Goal: Information Seeking & Learning: Learn about a topic

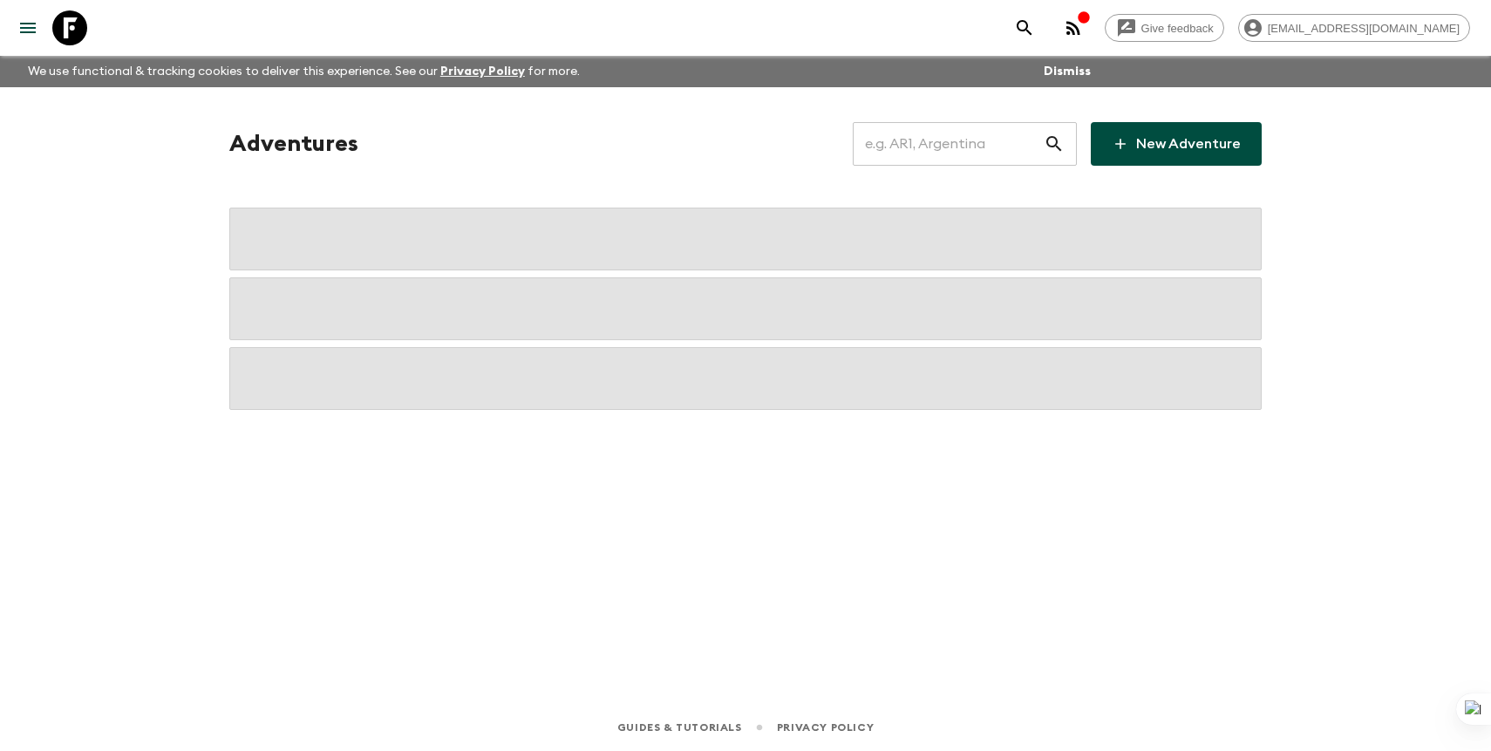
click at [1004, 133] on input "text" at bounding box center [948, 143] width 191 height 49
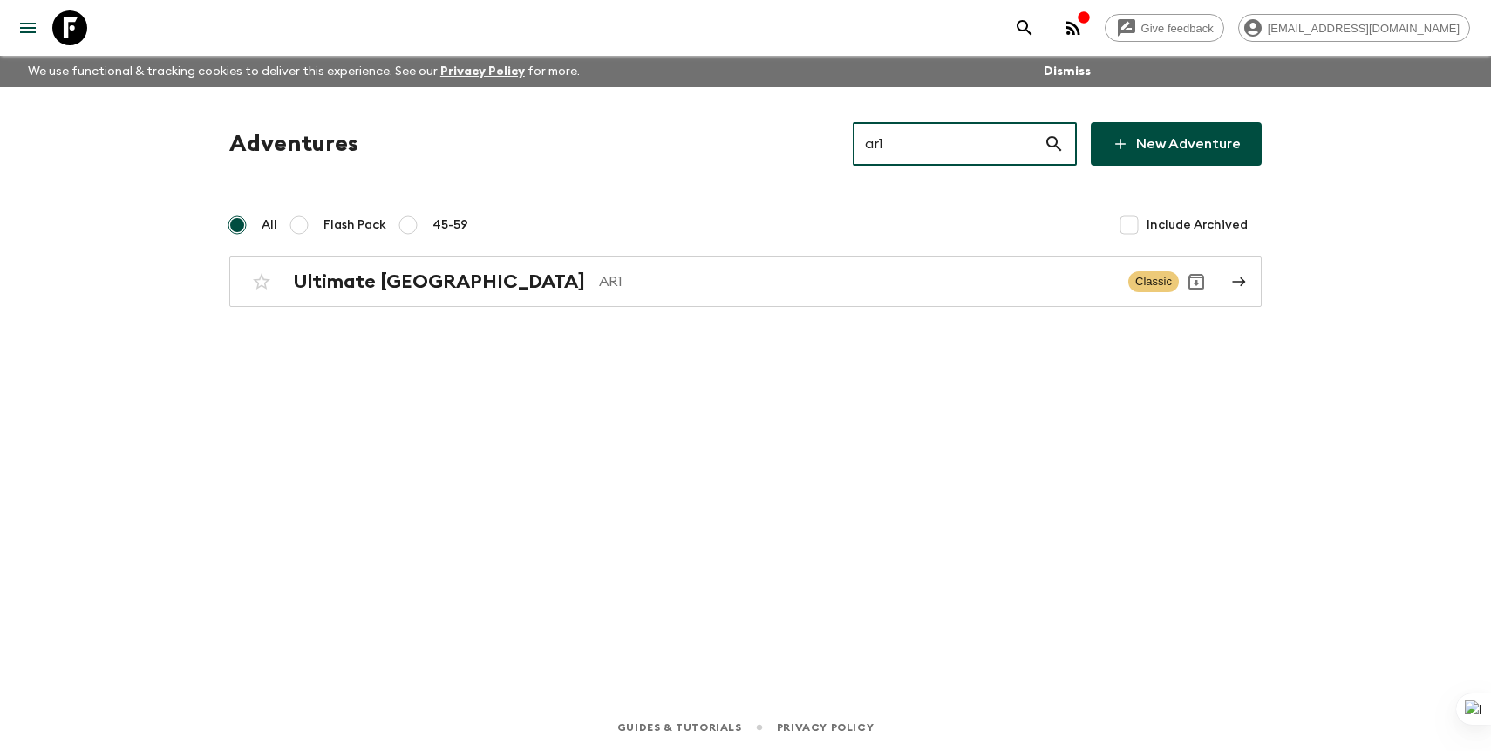
type input "ar1"
click at [676, 254] on div "Adventures ar1 ​ New Adventure All Flash Pack 45-59 Include Archived Ultimate A…" at bounding box center [745, 214] width 1074 height 185
drag, startPoint x: 637, startPoint y: 296, endPoint x: 255, endPoint y: 17, distance: 473.0
click at [637, 296] on div "Ultimate Argentina AR1 Classic" at bounding box center [711, 281] width 935 height 35
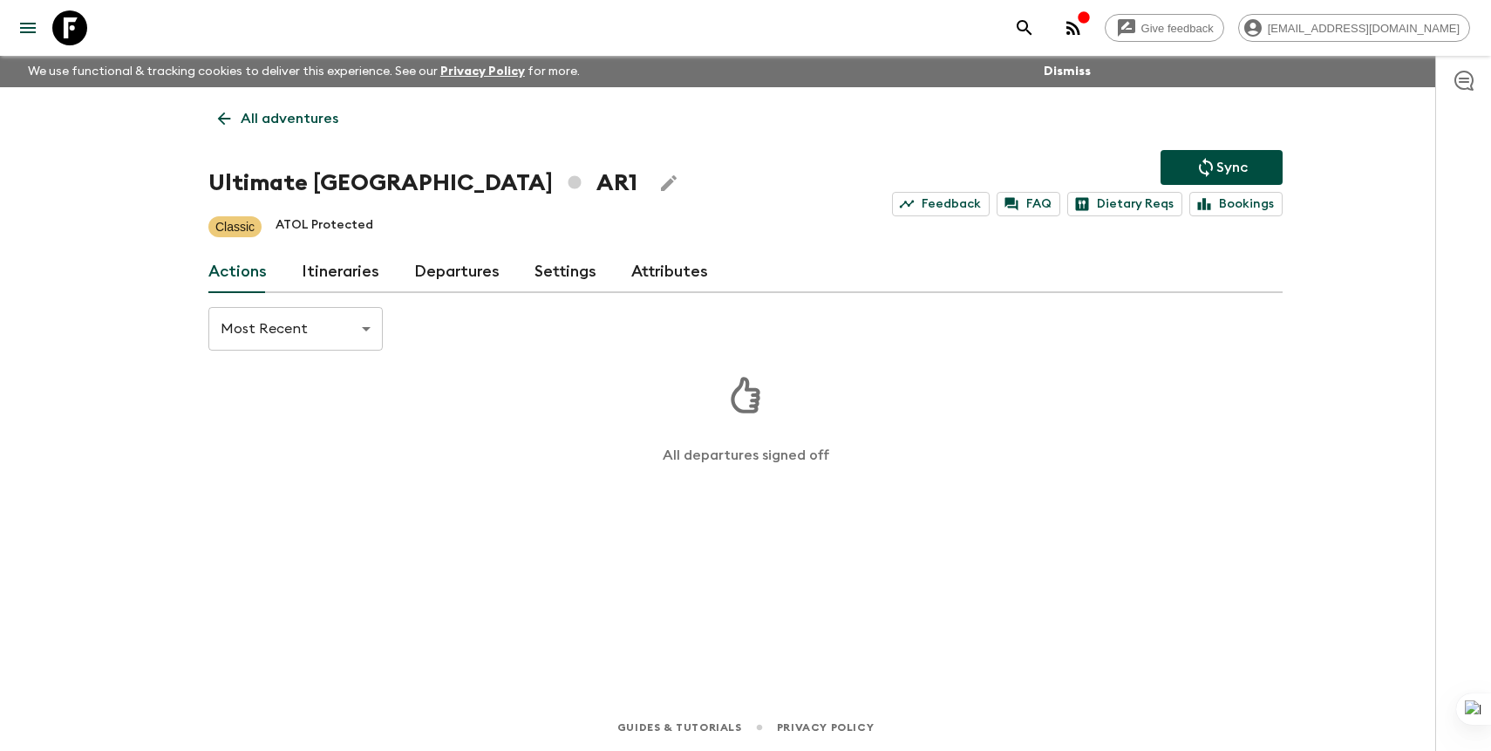
click at [446, 265] on link "Departures" at bounding box center [456, 272] width 85 height 42
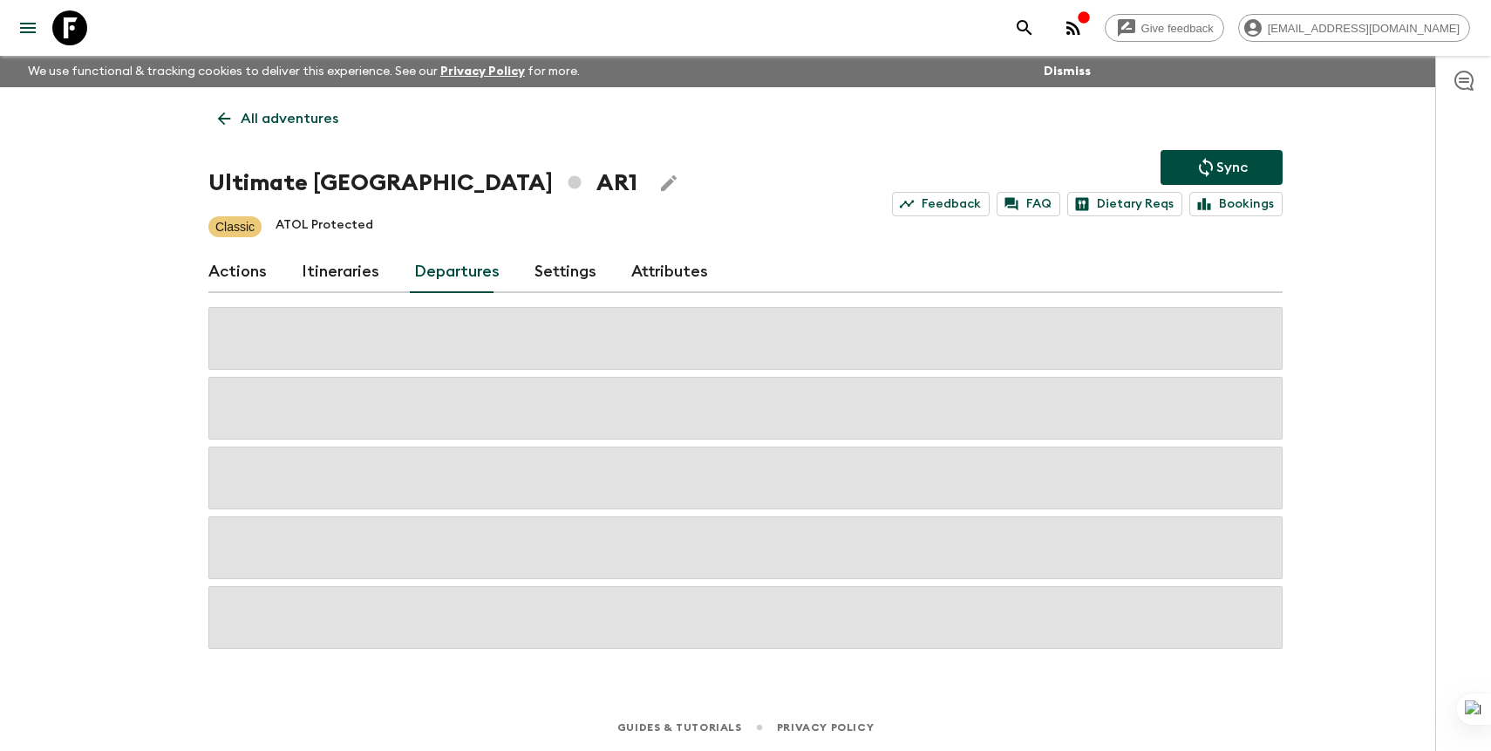
click at [1371, 252] on div "Give feedback [PERSON_NAME][EMAIL_ADDRESS][DOMAIN_NAME] We use functional & tra…" at bounding box center [745, 375] width 1491 height 751
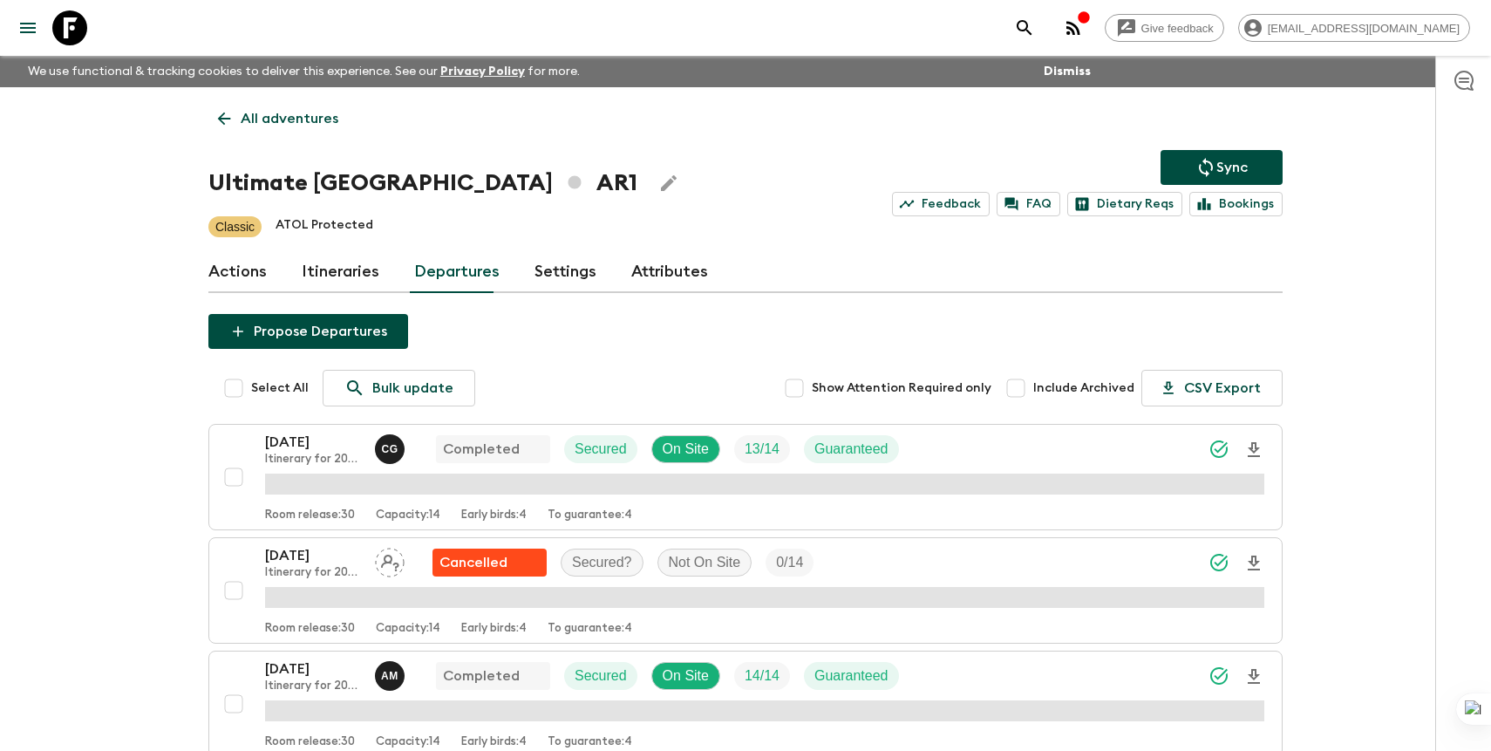
scroll to position [633, 0]
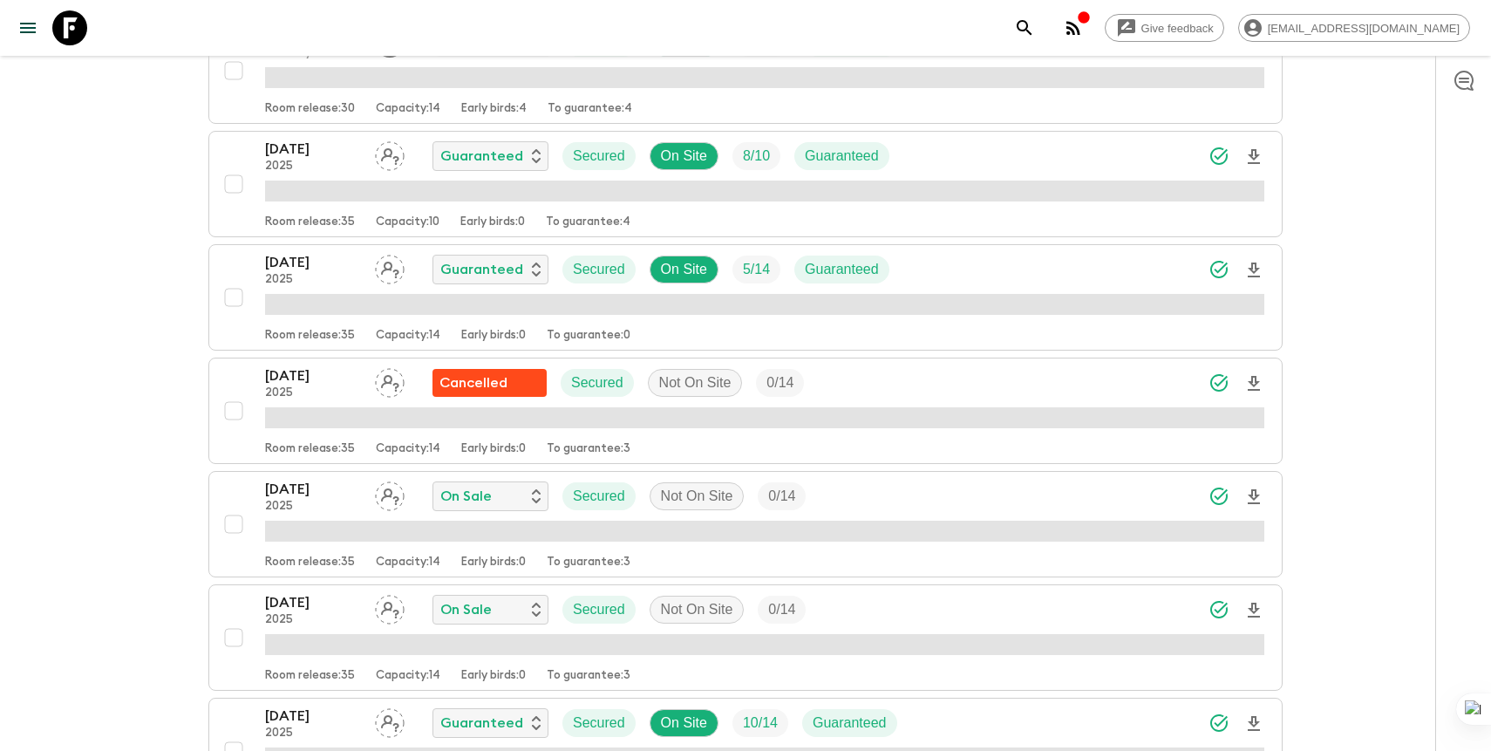
click at [83, 31] on icon at bounding box center [69, 27] width 35 height 35
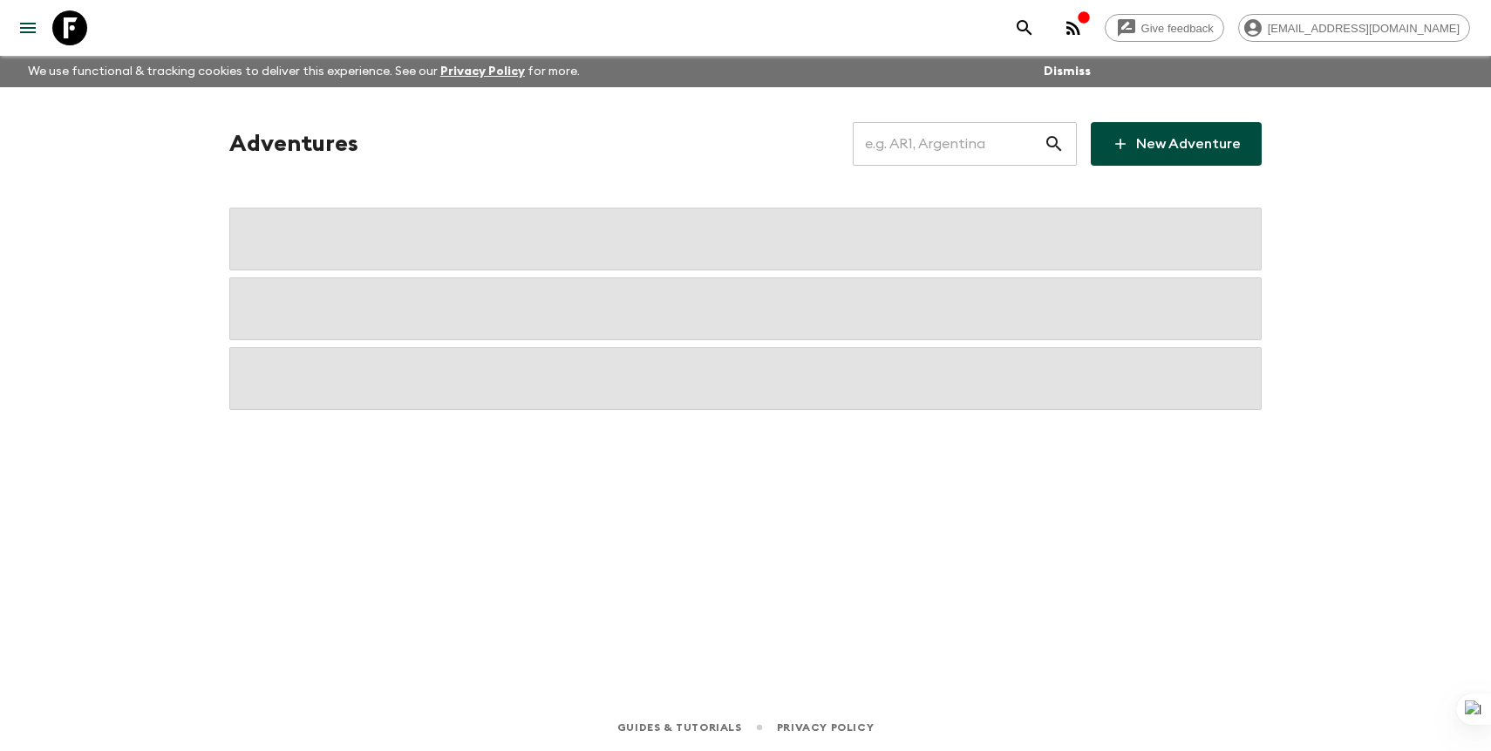
click at [962, 135] on input "text" at bounding box center [948, 143] width 191 height 49
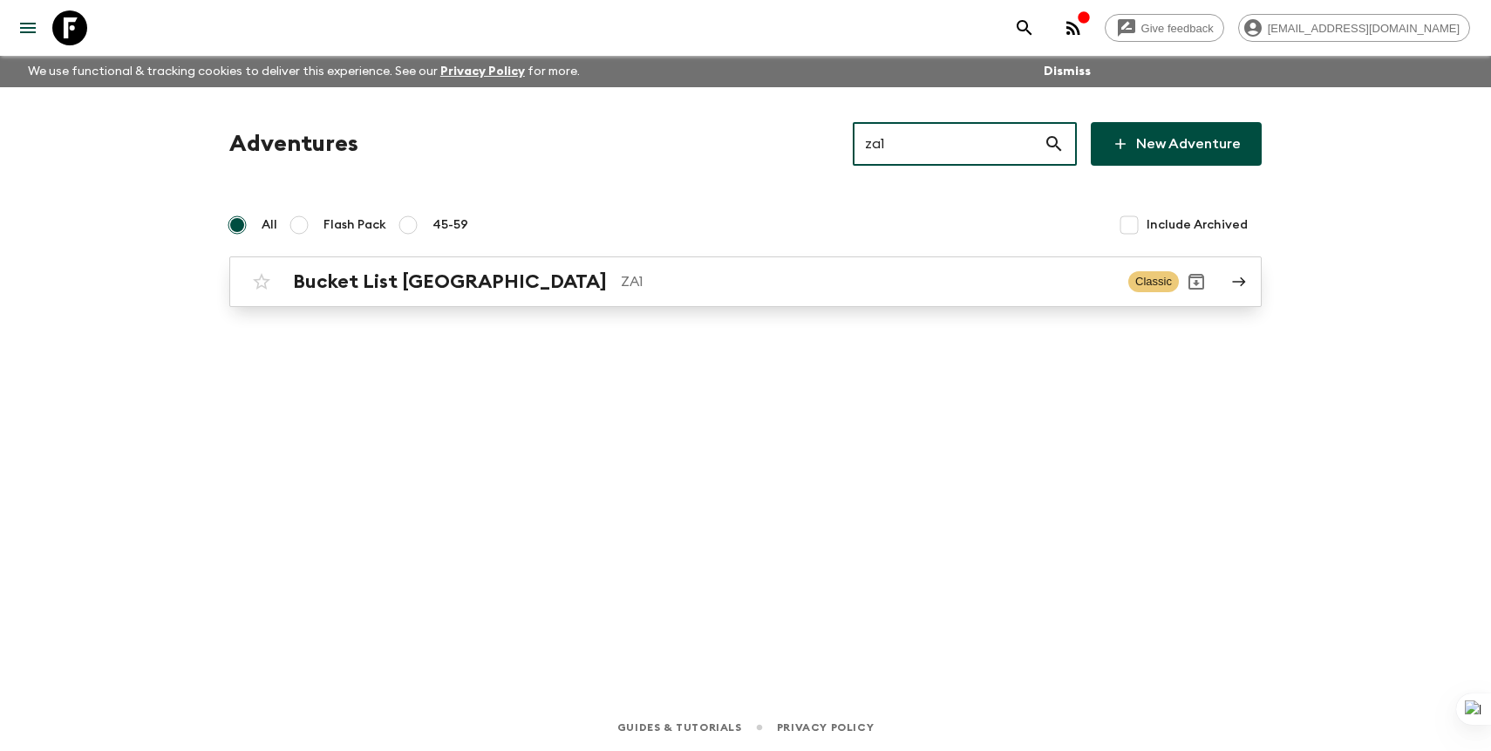
type input "za1"
click at [480, 273] on h2 "Bucket List [GEOGRAPHIC_DATA]" at bounding box center [450, 281] width 314 height 23
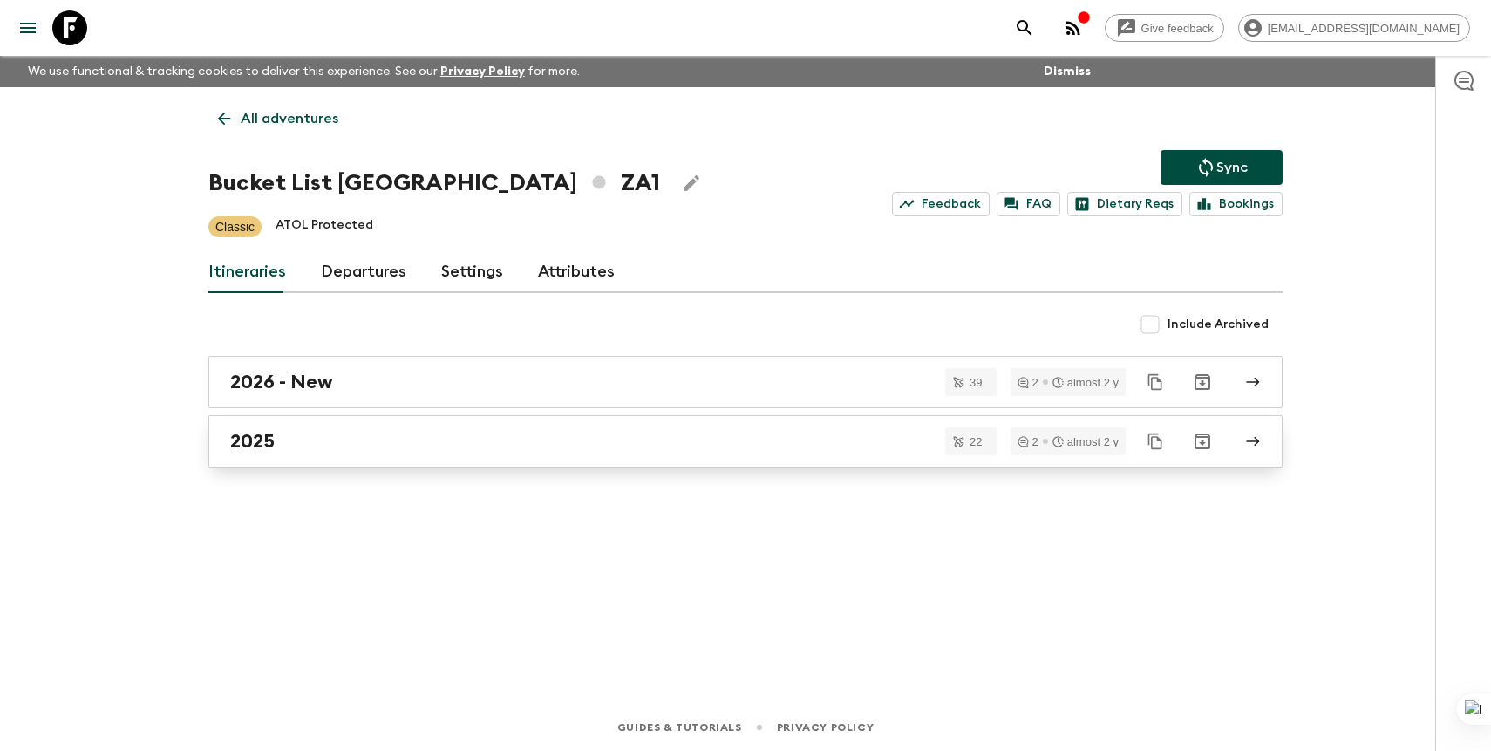
click at [420, 434] on div "2025" at bounding box center [729, 441] width 998 height 23
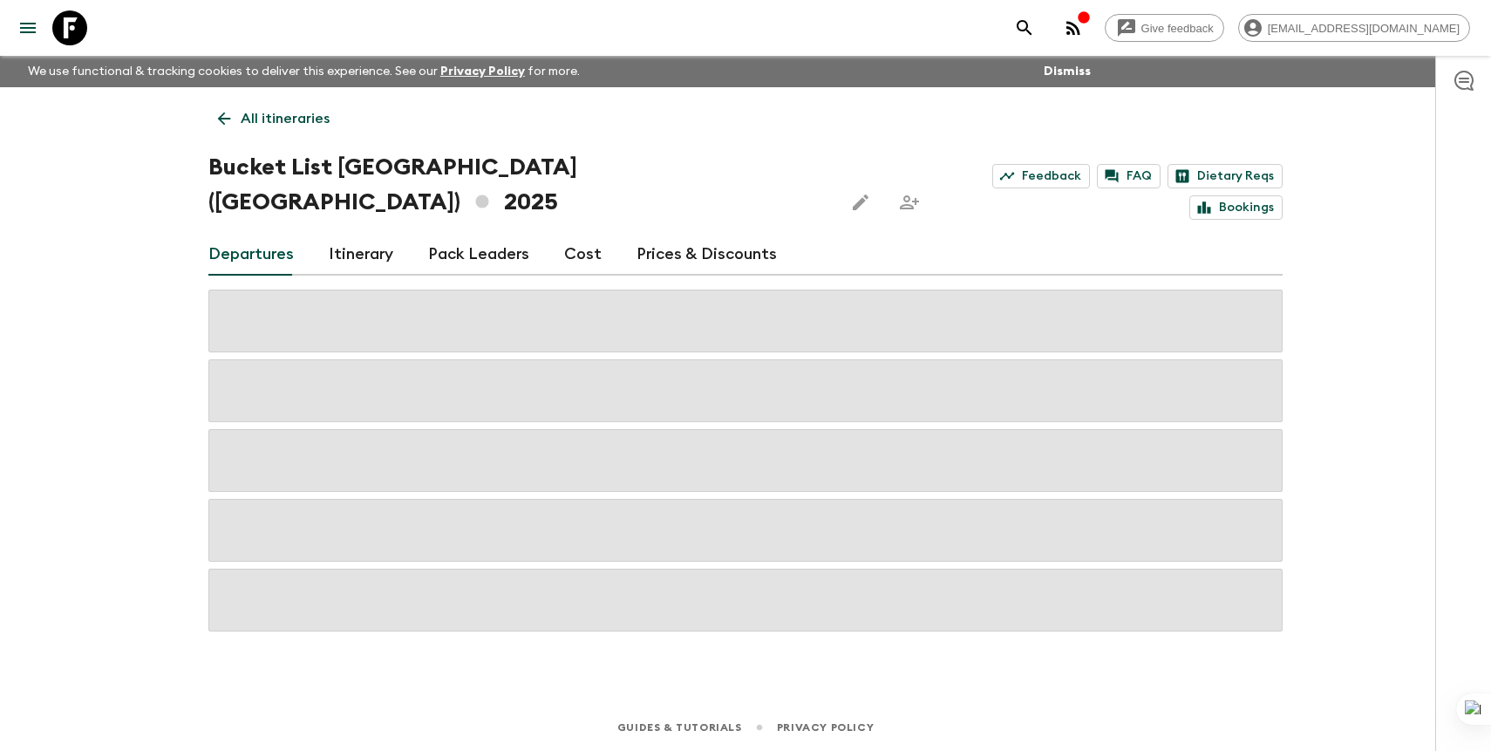
click at [826, 118] on div "All itineraries Bucket List [GEOGRAPHIC_DATA] ([GEOGRAPHIC_DATA]) 2025 Feedback…" at bounding box center [745, 371] width 1116 height 568
click at [828, 142] on div "All itineraries Bucket List [GEOGRAPHIC_DATA] ([GEOGRAPHIC_DATA]) 2025 Feedback…" at bounding box center [745, 371] width 1116 height 568
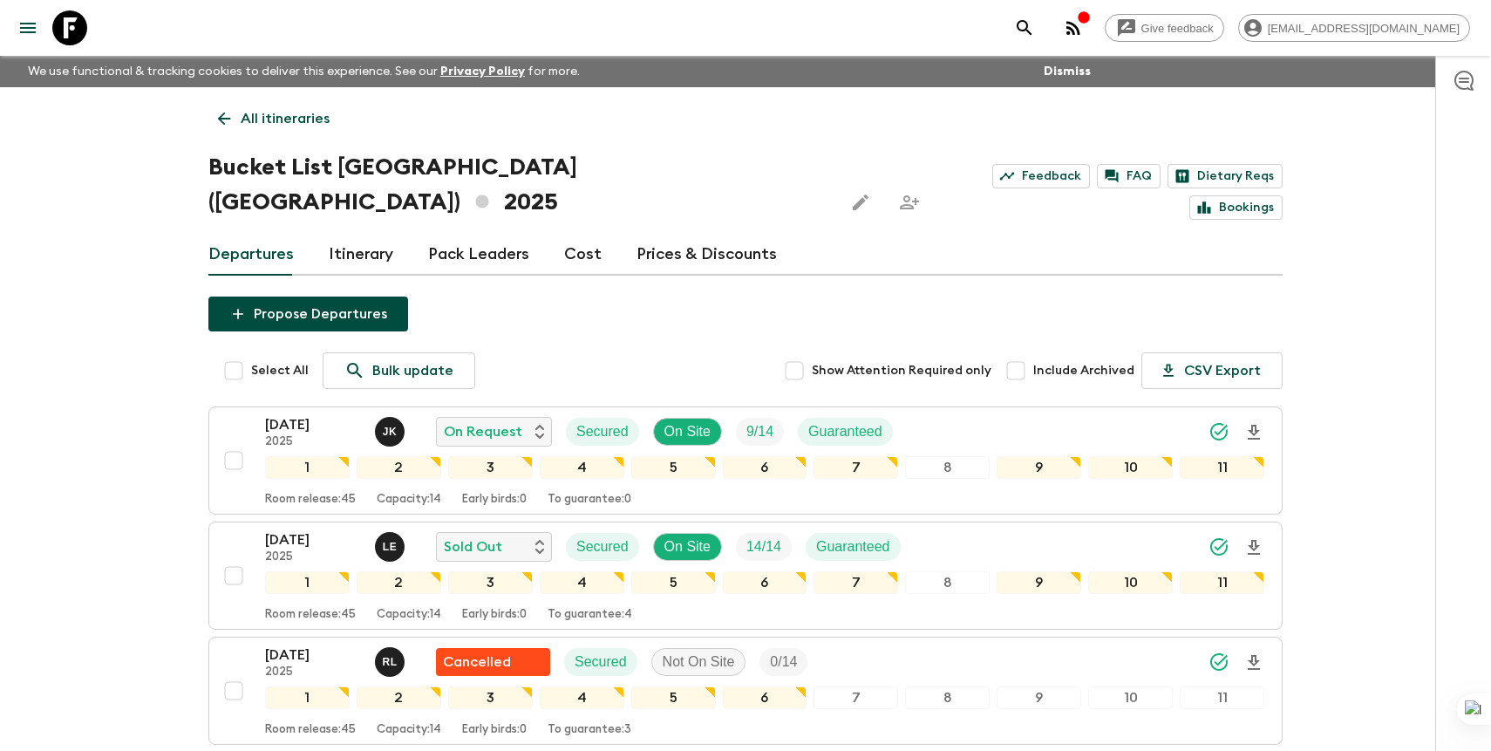
scroll to position [1280, 0]
